Goal: Task Accomplishment & Management: Manage account settings

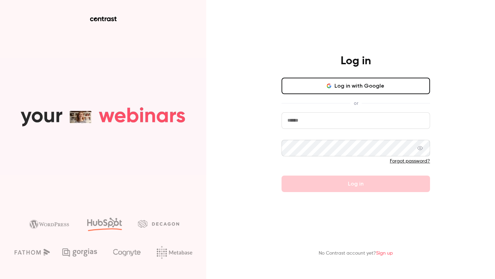
click at [373, 112] on input "email" at bounding box center [356, 120] width 149 height 17
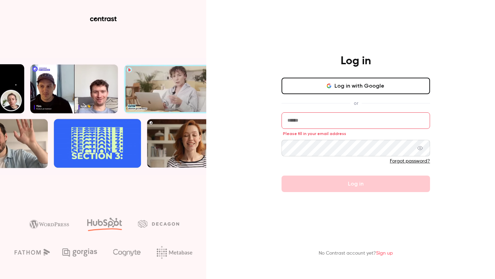
type input "**********"
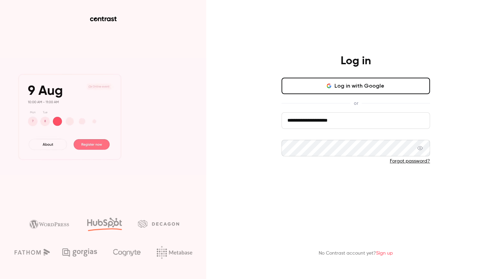
click at [326, 186] on button "Log in" at bounding box center [356, 184] width 149 height 17
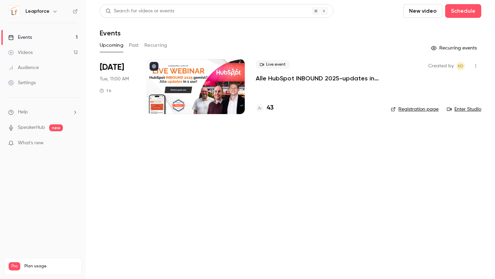
click at [184, 89] on div at bounding box center [196, 86] width 98 height 55
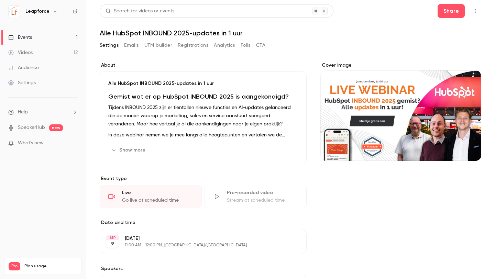
drag, startPoint x: 393, startPoint y: 105, endPoint x: 322, endPoint y: 139, distance: 78.6
click at [322, 139] on div "Cover image" at bounding box center [400, 111] width 161 height 99
click at [0, 0] on input "Cover image" at bounding box center [0, 0] width 0 height 0
